Goal: Task Accomplishment & Management: Manage account settings

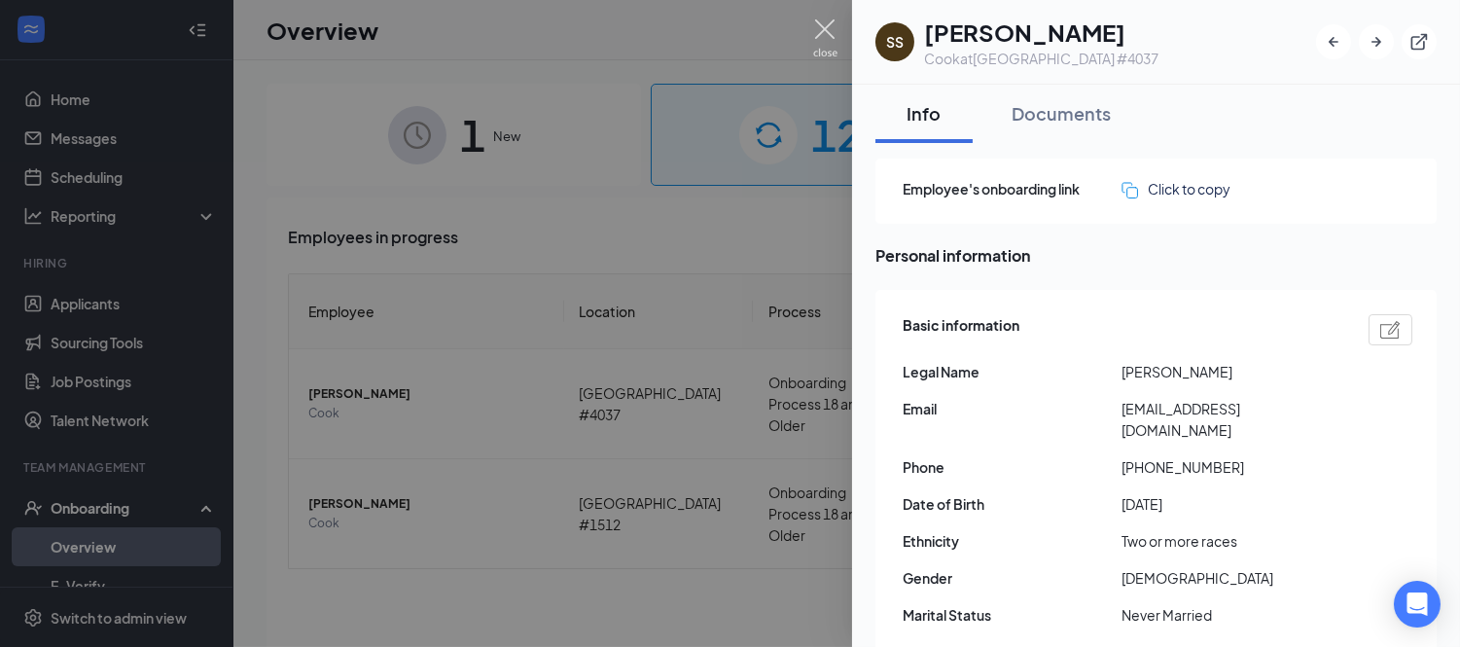
click at [817, 39] on img at bounding box center [825, 38] width 24 height 38
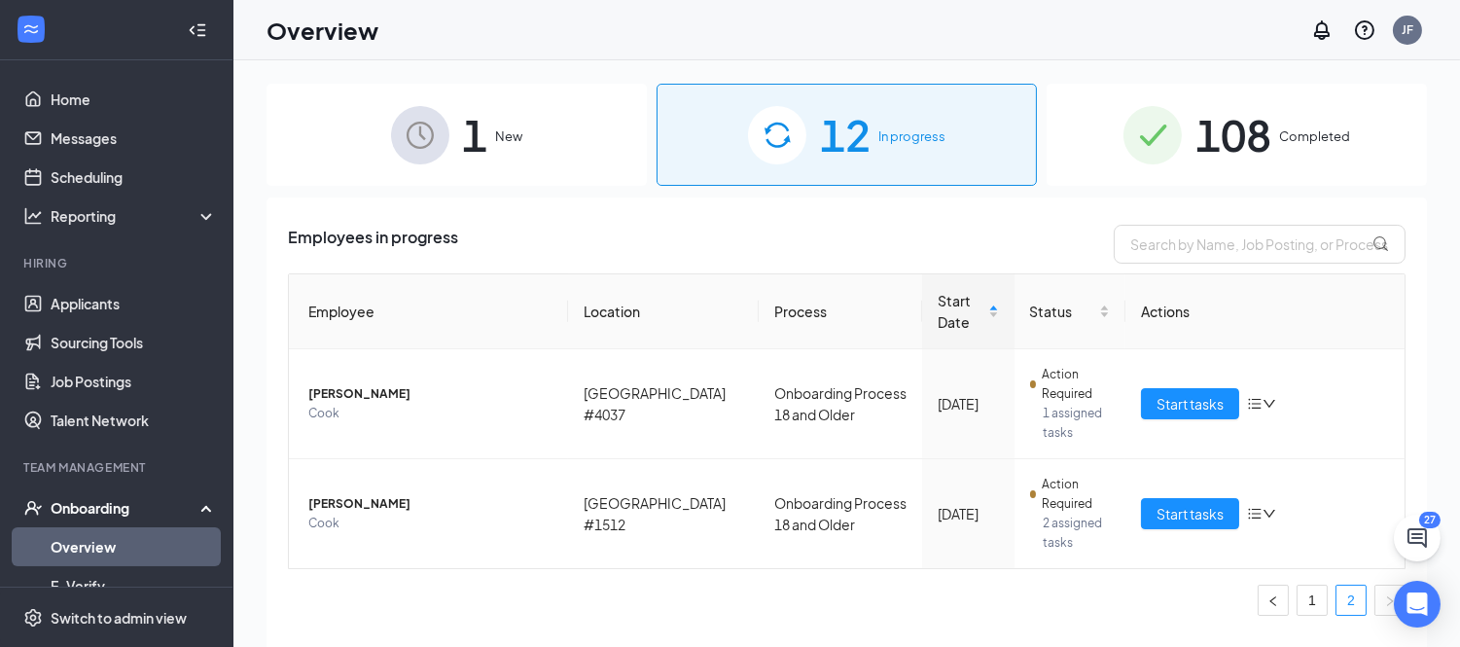
click at [1191, 150] on div "108 Completed" at bounding box center [1237, 135] width 380 height 102
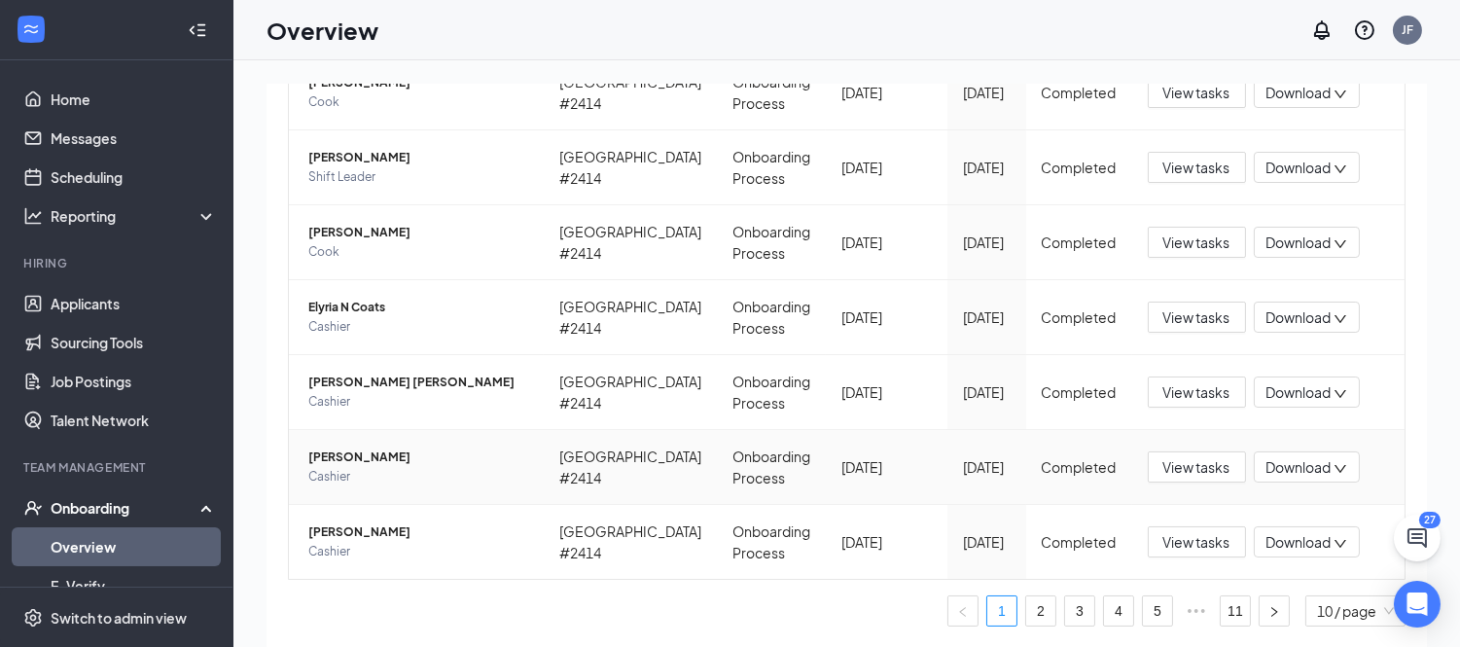
scroll to position [88, 0]
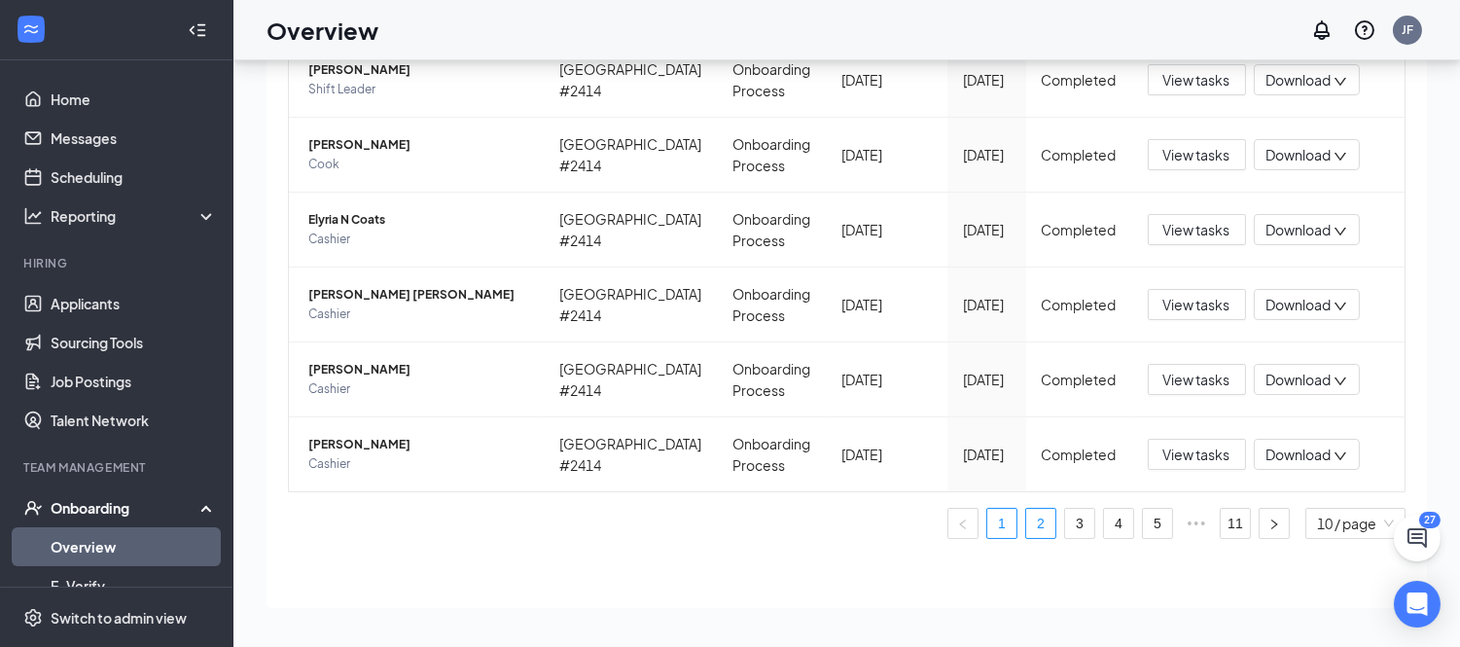
click at [1026, 531] on link "2" at bounding box center [1040, 523] width 29 height 29
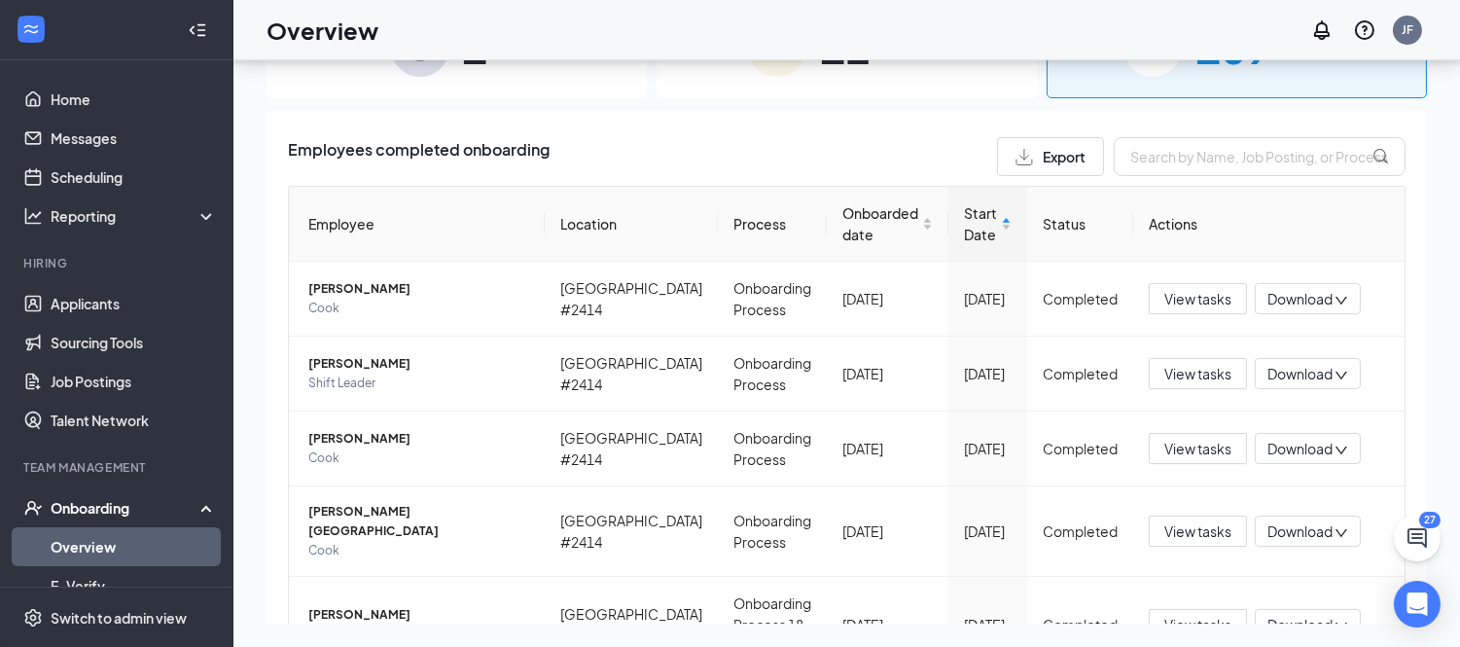
click at [1164, 219] on th "Actions" at bounding box center [1268, 224] width 271 height 75
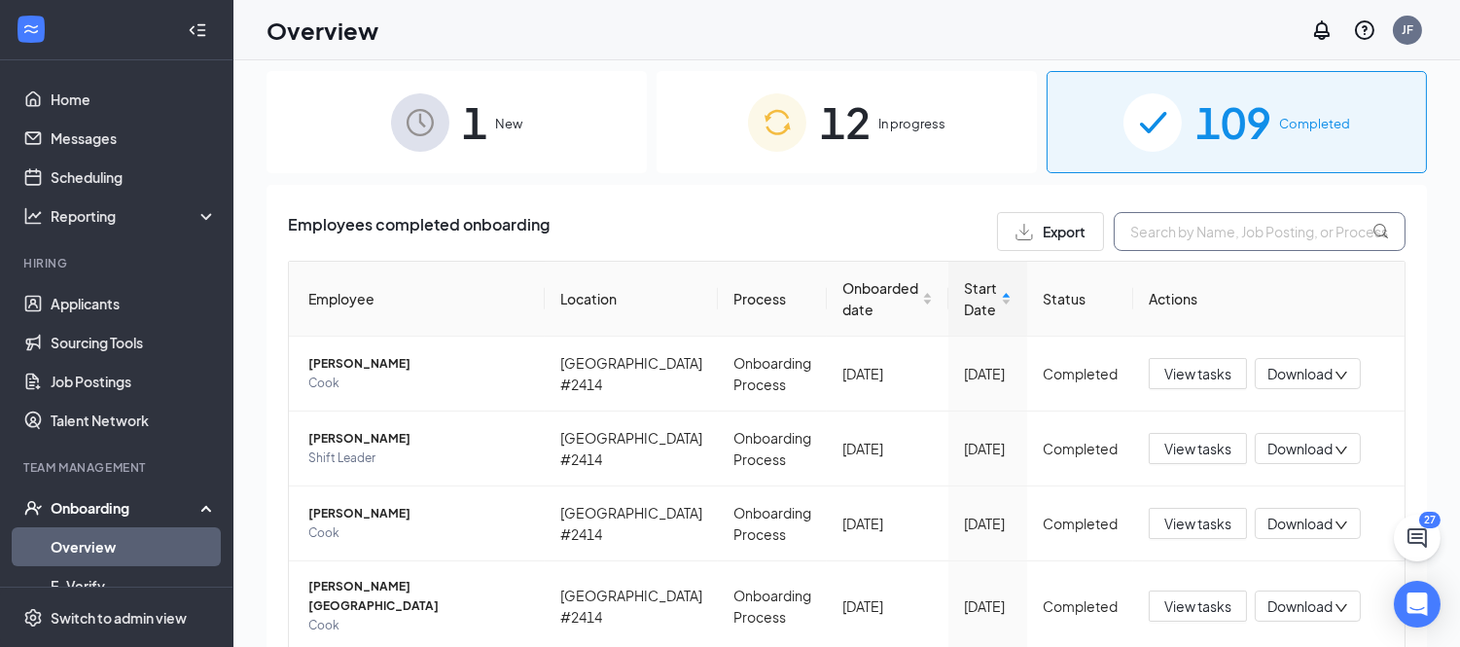
scroll to position [6, 0]
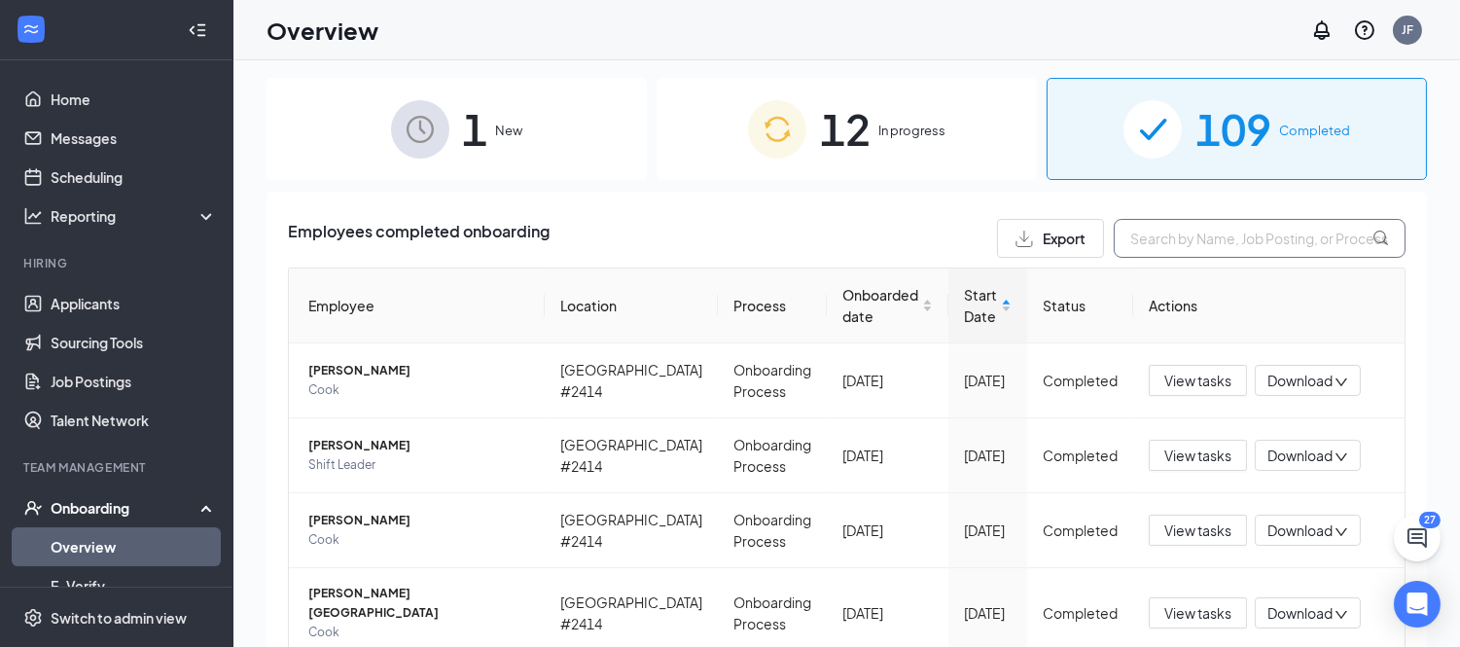
click at [1164, 227] on input "text" at bounding box center [1260, 238] width 292 height 39
type input "[PERSON_NAME]"
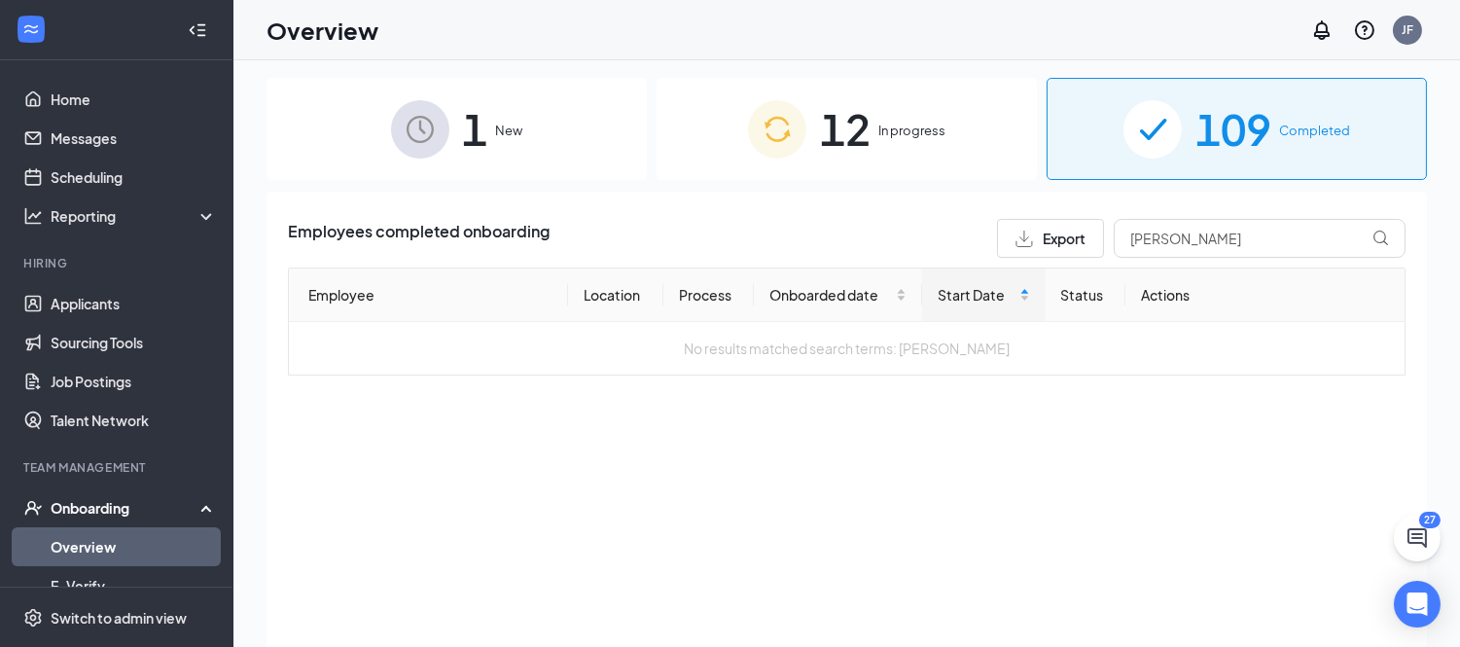
click at [856, 132] on span "12" at bounding box center [845, 128] width 51 height 67
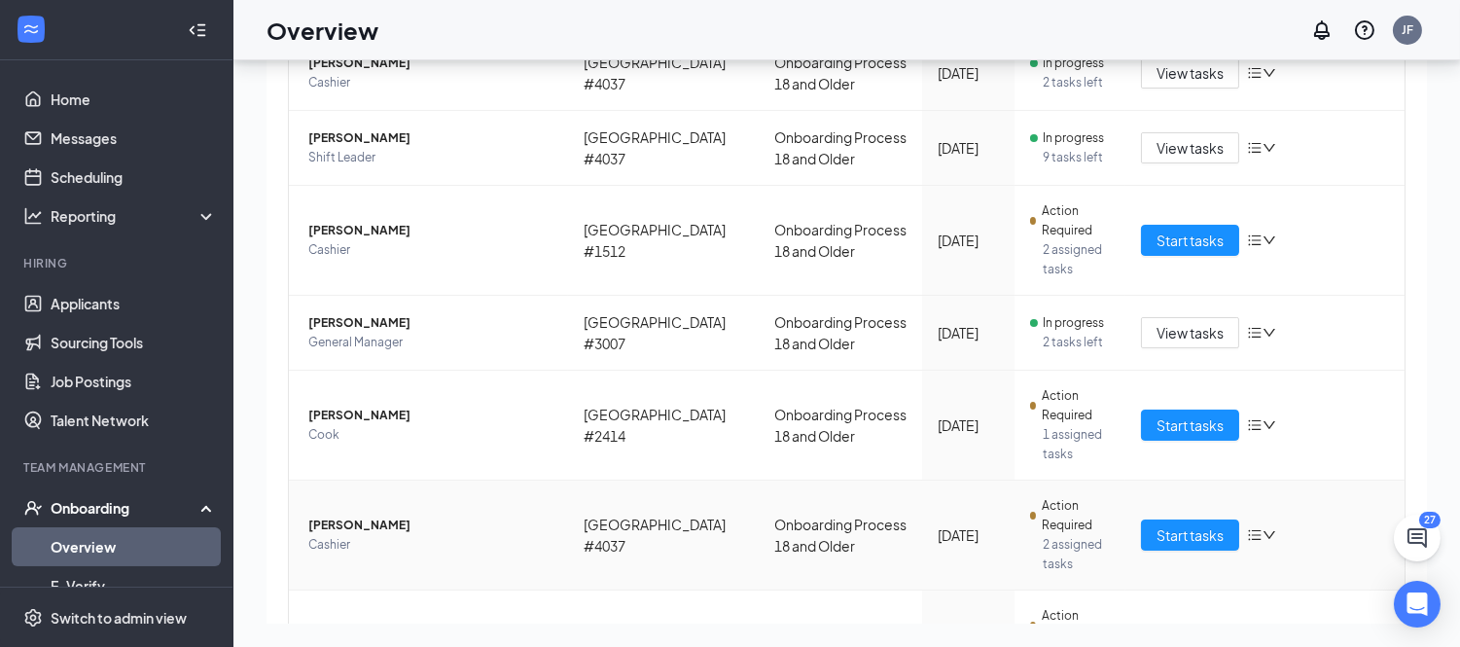
scroll to position [694, 0]
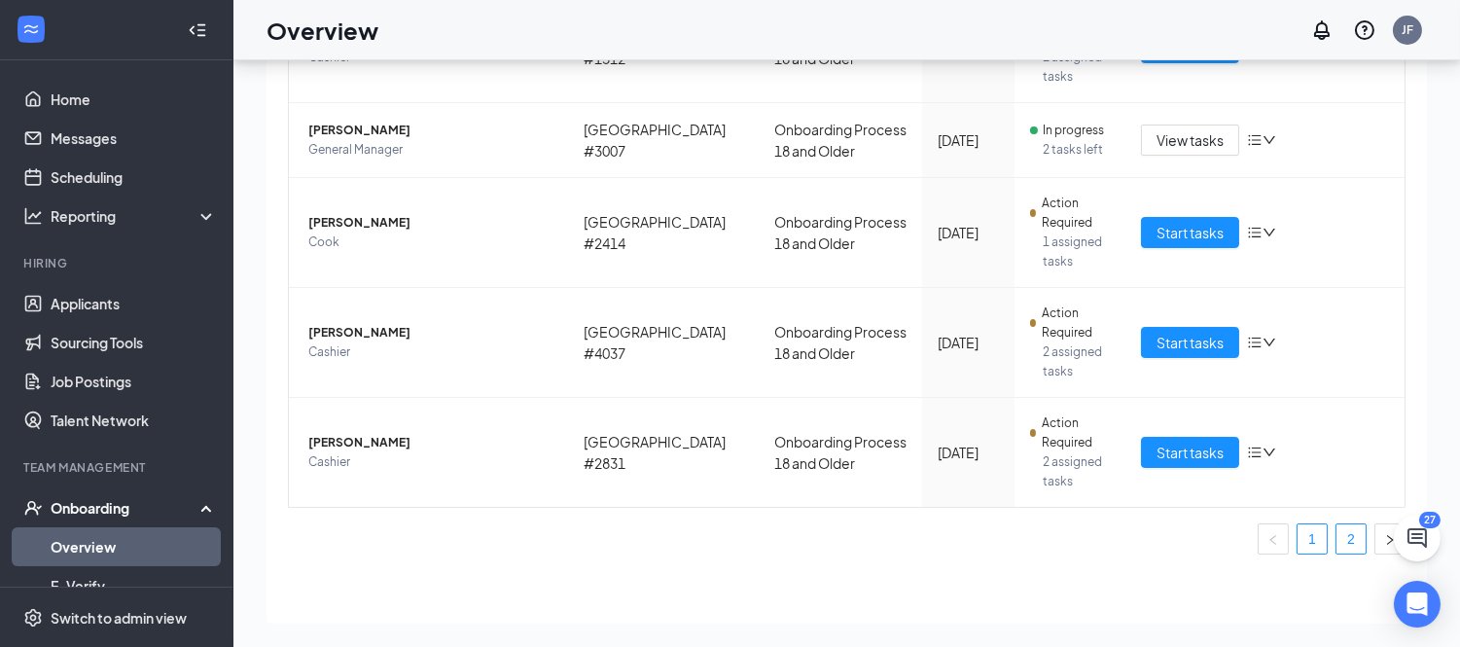
click at [1337, 524] on link "2" at bounding box center [1351, 538] width 29 height 29
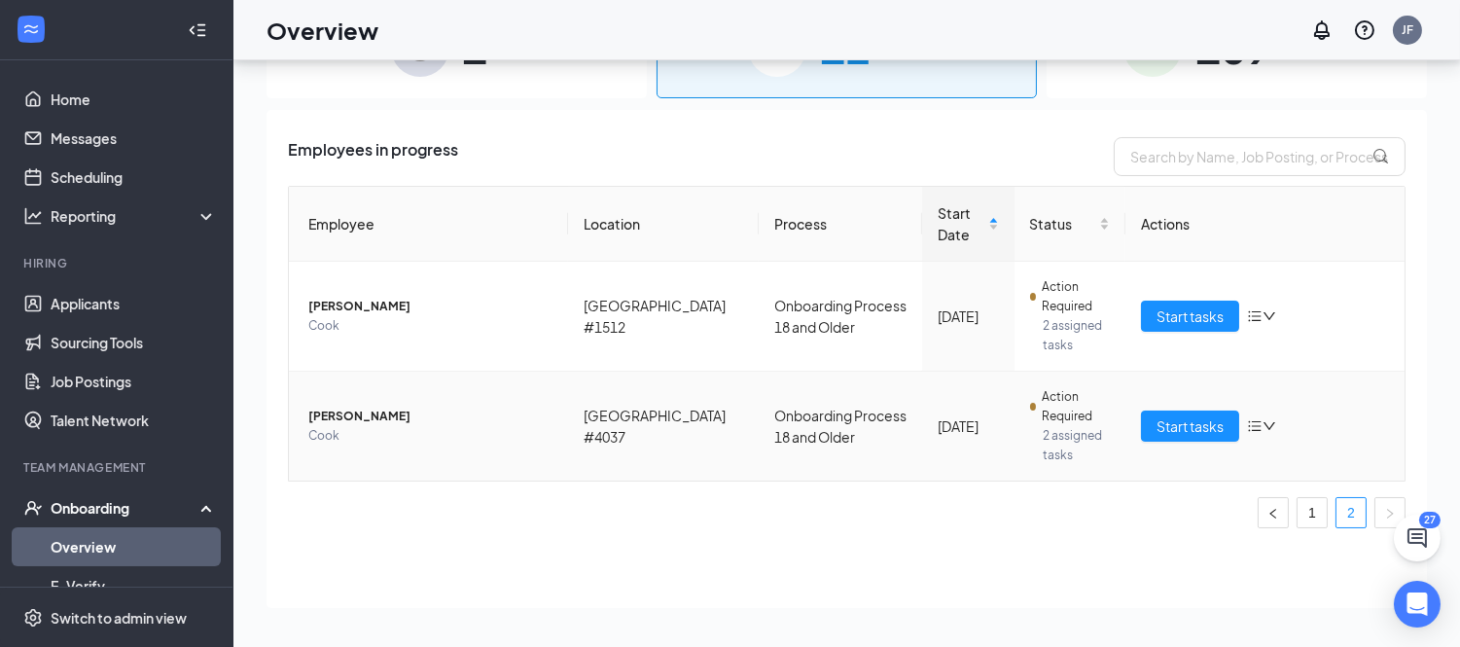
click at [504, 433] on span "Cook" at bounding box center [430, 435] width 244 height 19
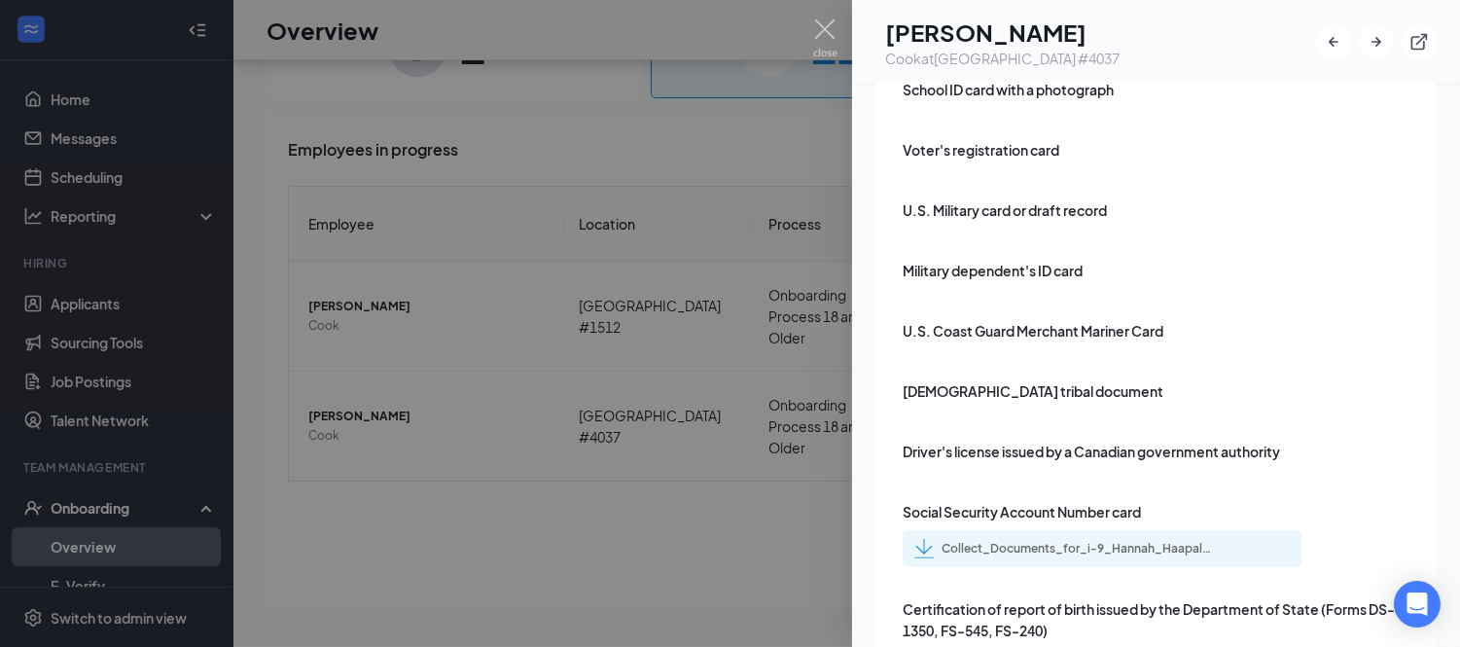
scroll to position [2881, 0]
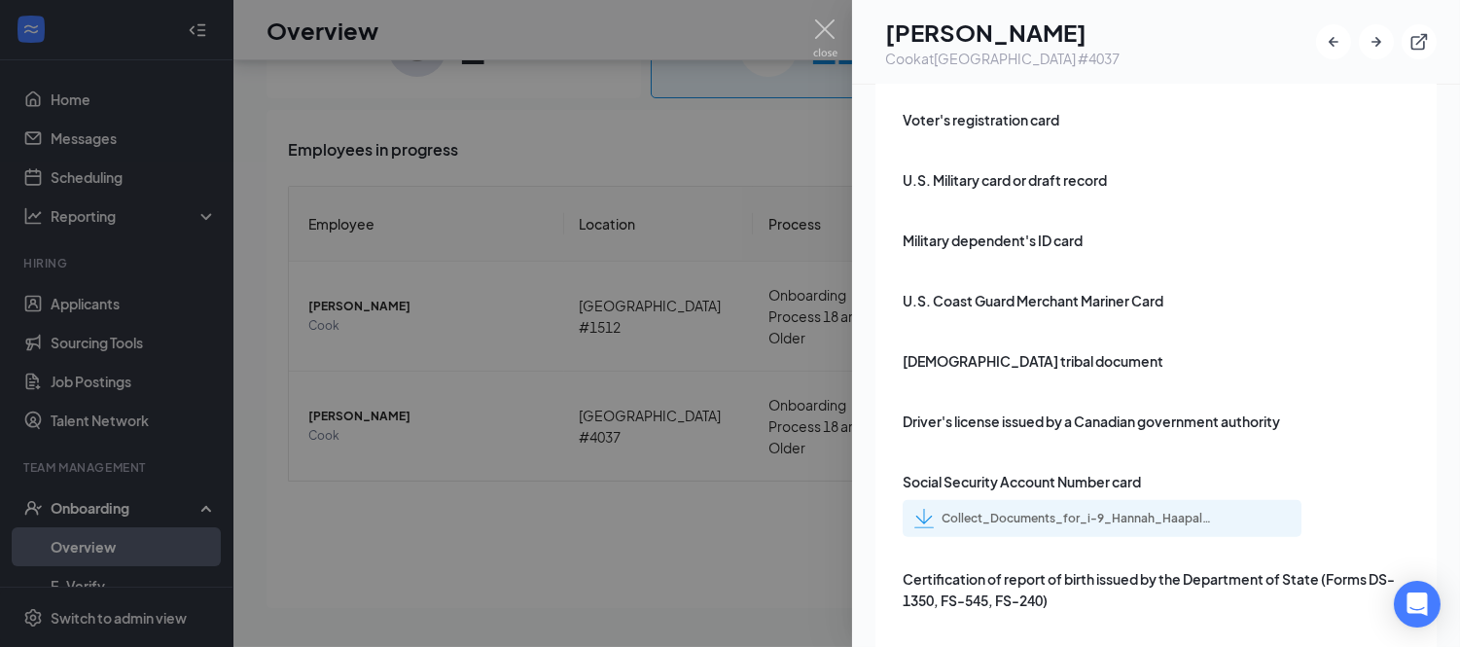
click at [1113, 511] on div "Collect_Documents_for_i-9_Hannah_Haapala_uploadedfile_20250826.pdf.pdf" at bounding box center [1078, 519] width 272 height 16
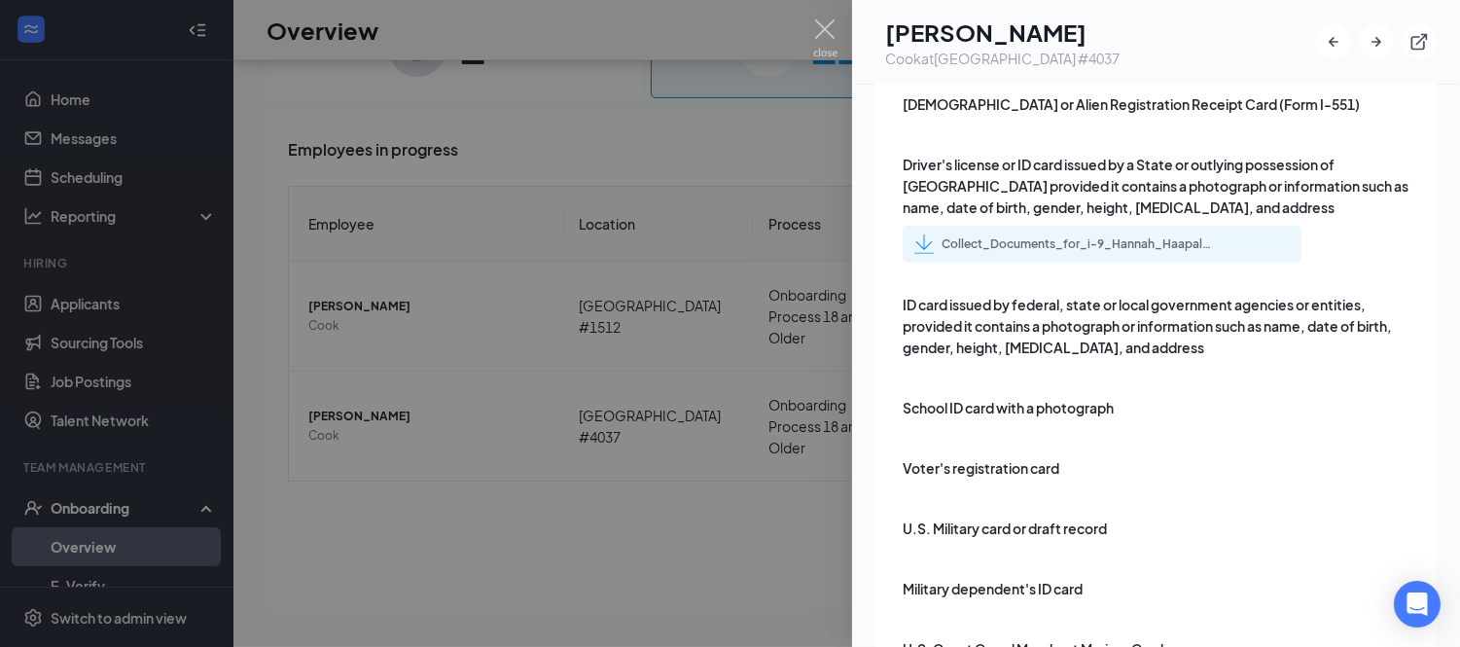
scroll to position [2531, 0]
click at [1113, 237] on div "Collect_Documents_for_i-9_Hannah_Haapala_uploadedfile_20250826.pdf.pdf" at bounding box center [1078, 245] width 272 height 16
click at [818, 32] on img at bounding box center [825, 38] width 24 height 38
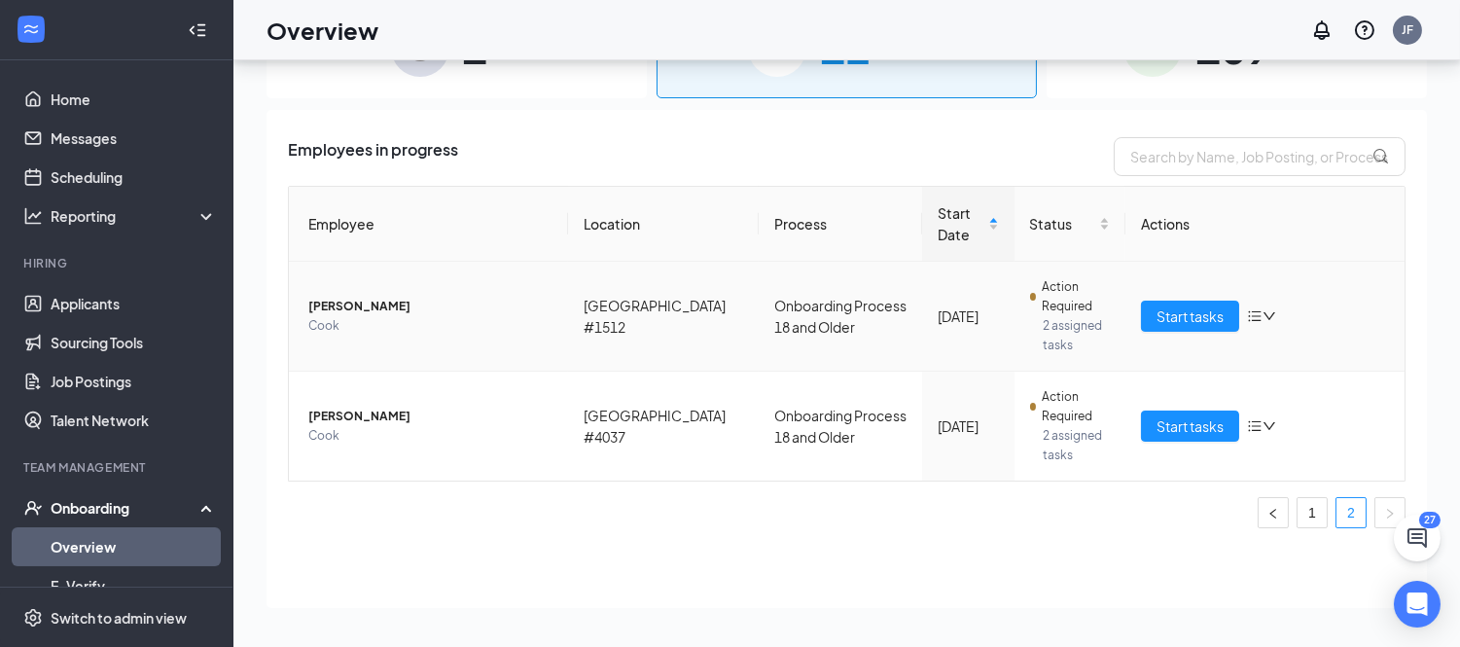
click at [373, 321] on span "Cook" at bounding box center [430, 325] width 244 height 19
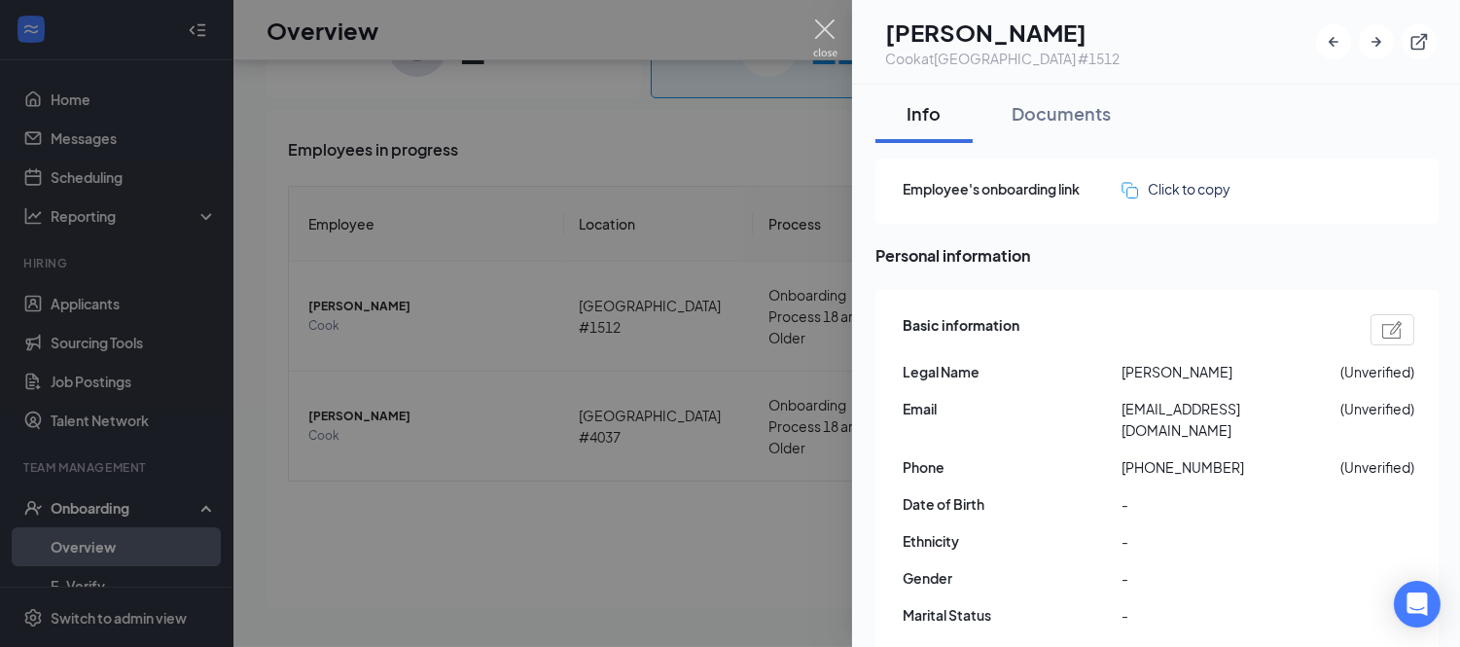
click at [825, 34] on img at bounding box center [825, 38] width 24 height 38
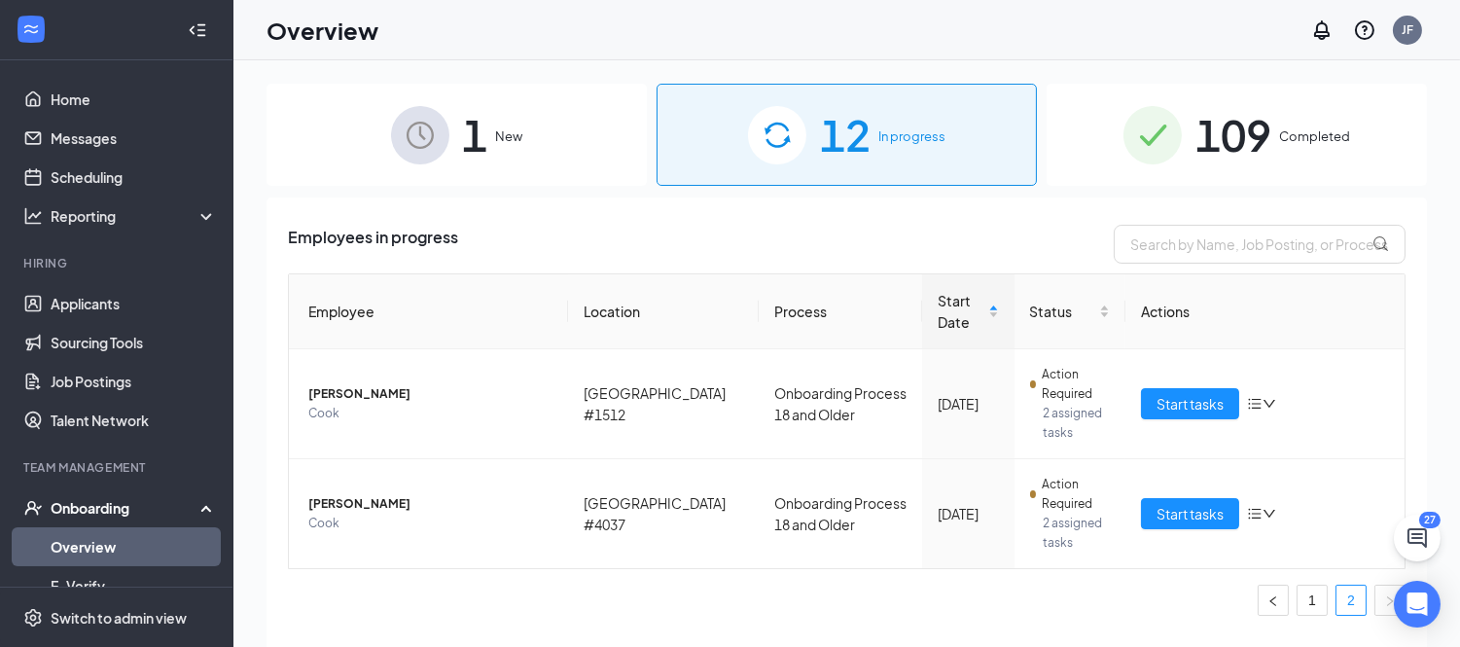
click at [519, 143] on span "New" at bounding box center [509, 135] width 27 height 19
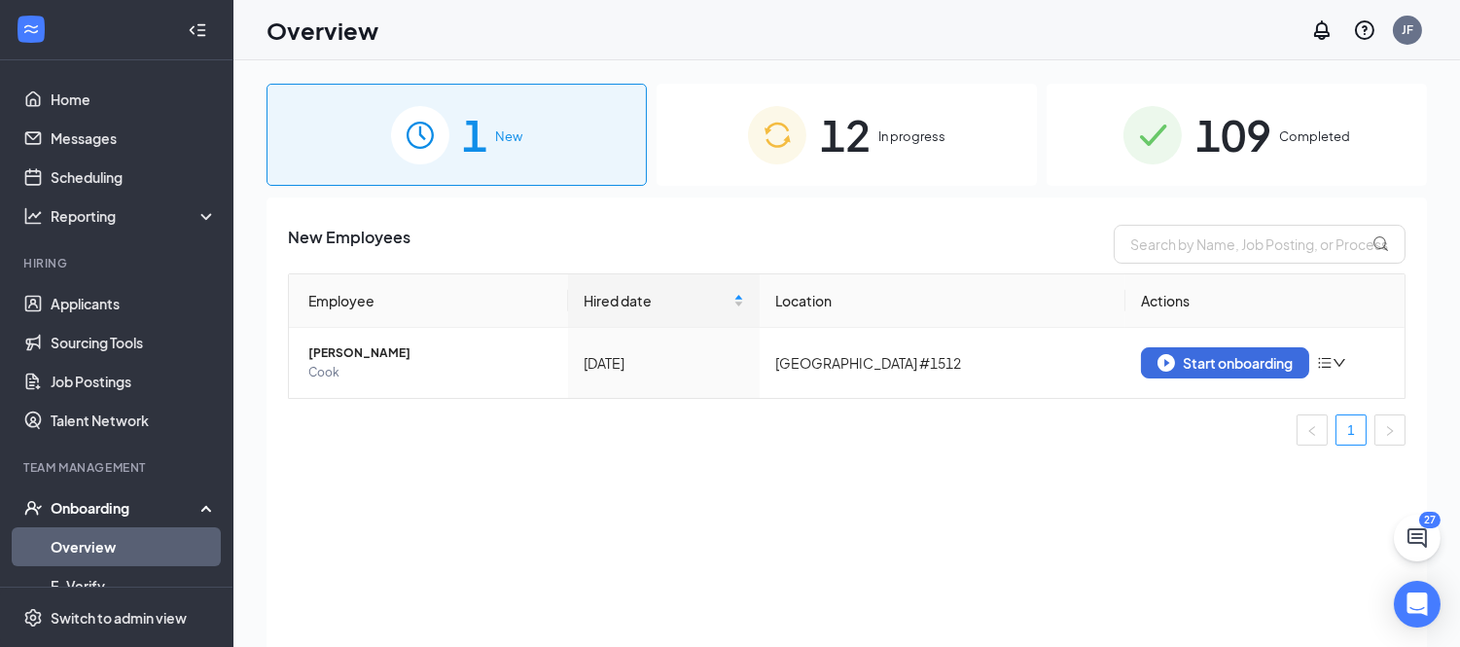
click at [822, 162] on span "12" at bounding box center [845, 134] width 51 height 67
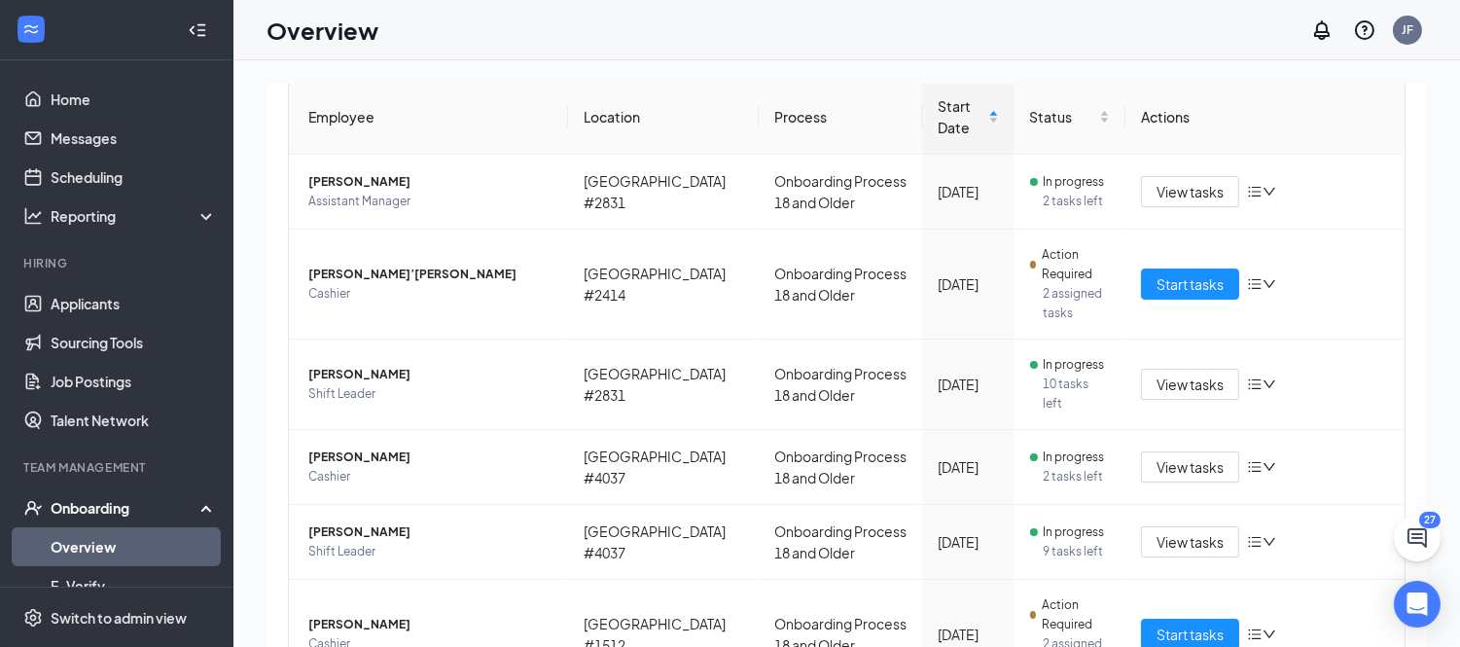
scroll to position [197, 0]
